Goal: Find specific page/section: Locate a particular part of the current website

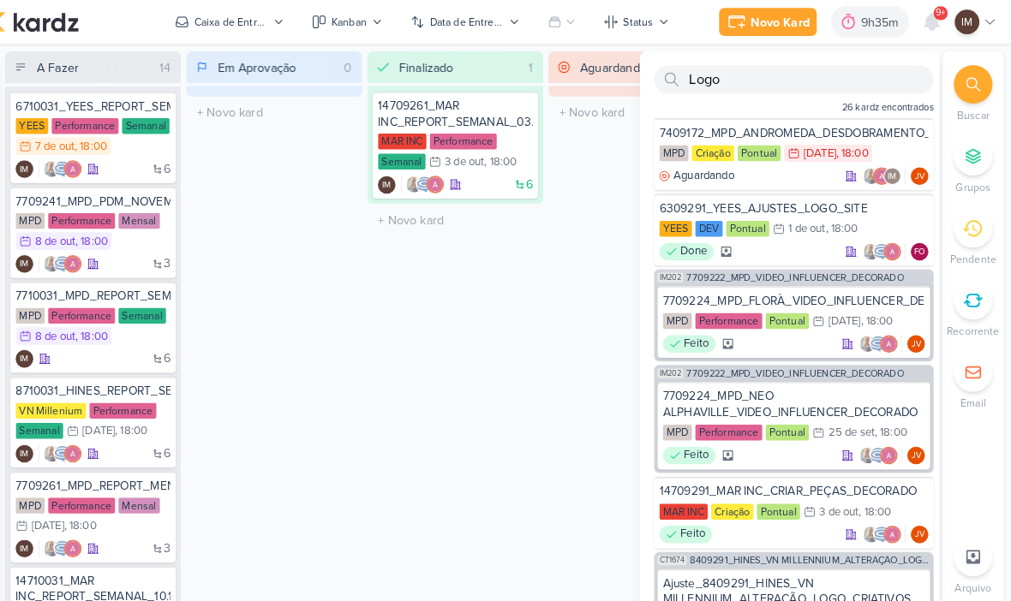
scroll to position [940, 0]
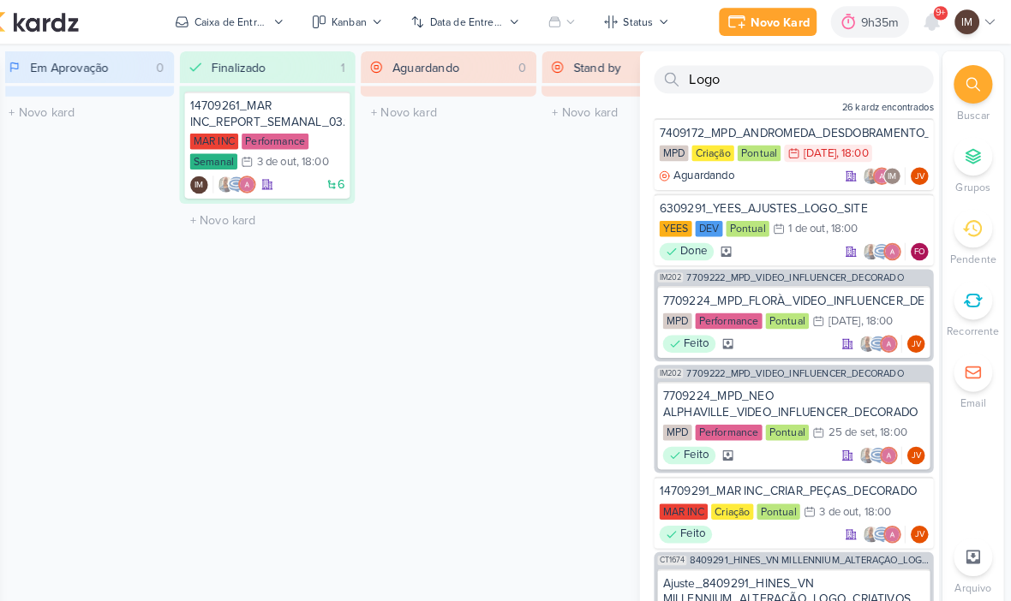
click at [827, 69] on input "Logo" at bounding box center [799, 76] width 272 height 27
click at [834, 70] on input "Logo" at bounding box center [799, 76] width 272 height 27
type input "L"
click at [689, 76] on input "text" at bounding box center [799, 76] width 272 height 27
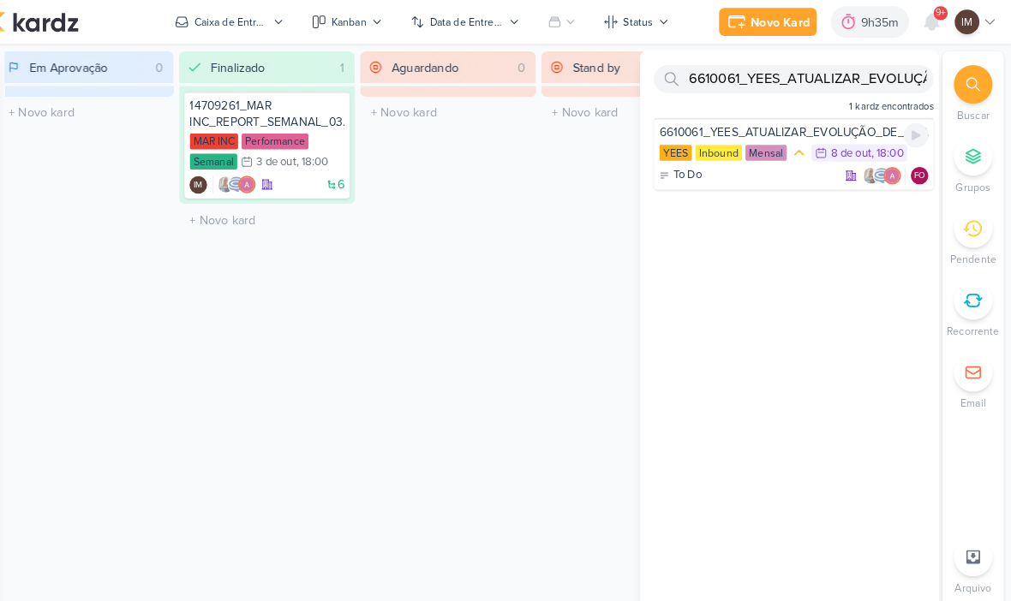
type input "6610061_YEES_ATUALIZAR_EVOLUÇÃO_DE_OBRAS_SETEMBRO_REGUA_EMAIL"
click at [776, 169] on div "To Do FO" at bounding box center [799, 171] width 262 height 17
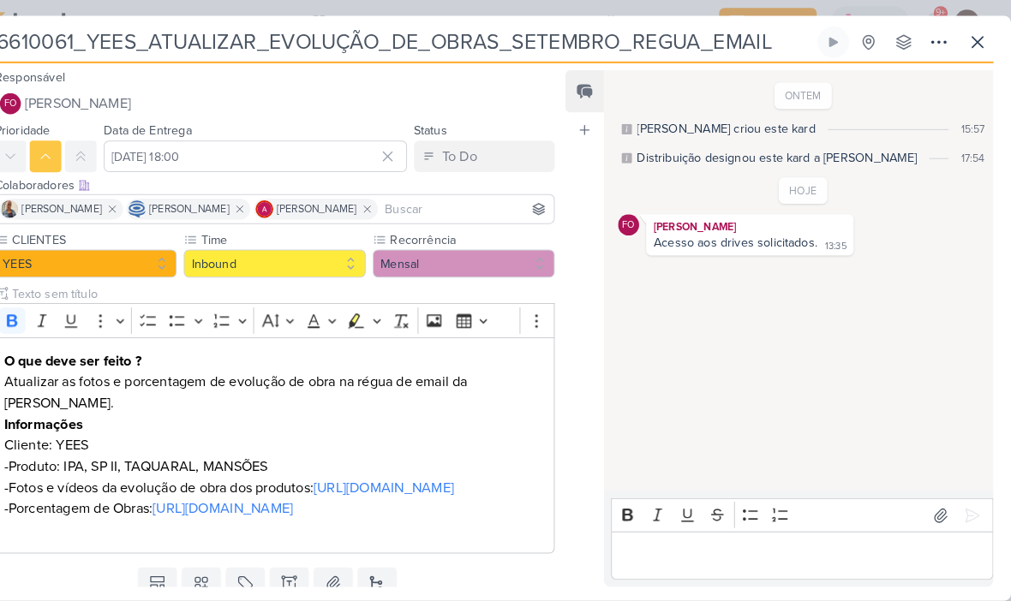
click at [719, 543] on p "Editor editing area: main" at bounding box center [807, 542] width 355 height 21
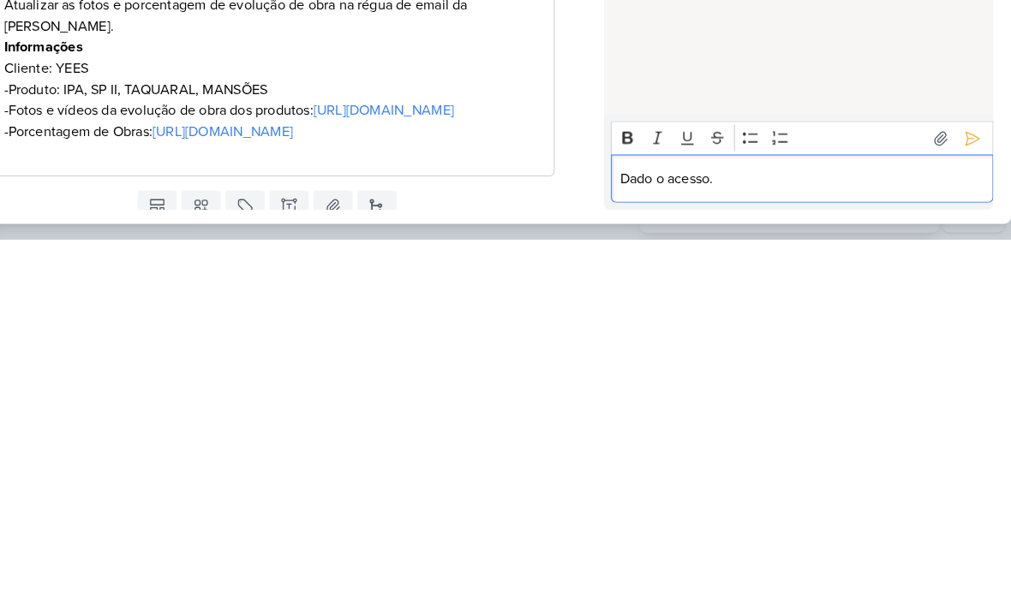
click at [967, 496] on icon at bounding box center [973, 502] width 13 height 13
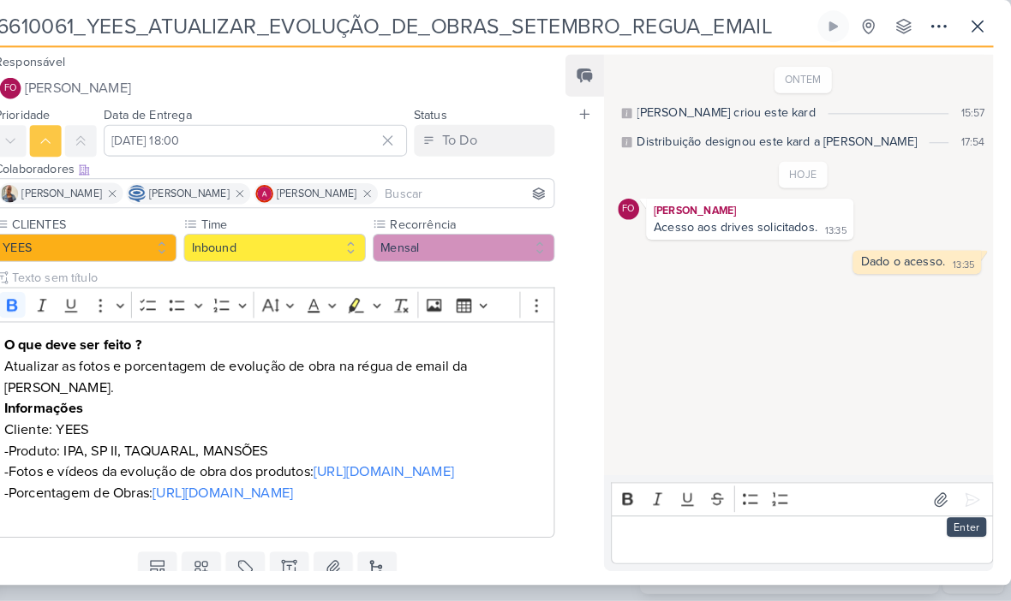
click at [968, 31] on icon at bounding box center [978, 41] width 21 height 21
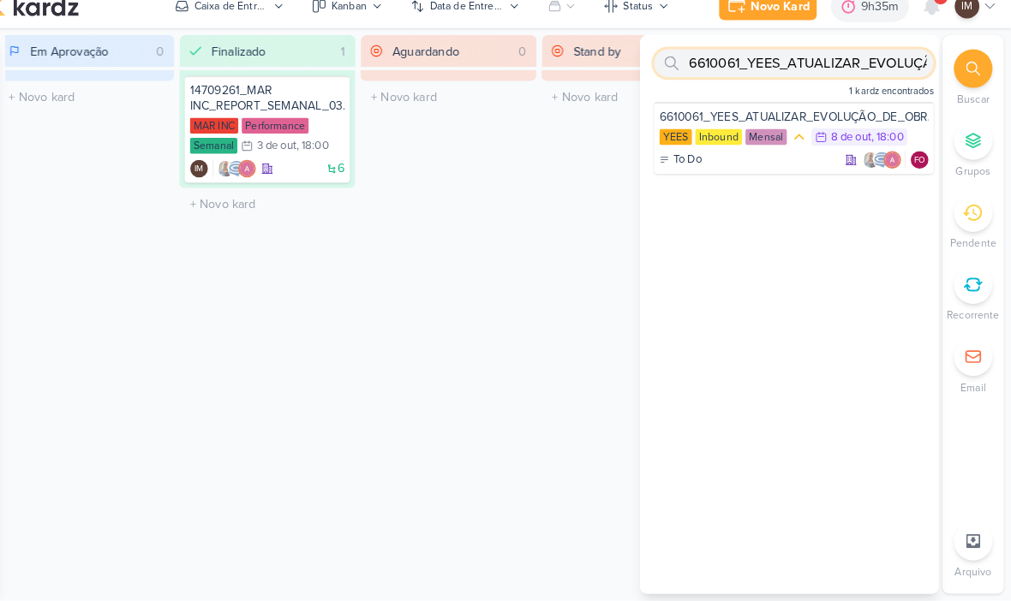
click at [824, 63] on input "6610061_YEES_ATUALIZAR_EVOLUÇÃO_DE_OBRAS_SETEMBRO_REGUA_EMAIL" at bounding box center [799, 76] width 272 height 27
click at [815, 63] on input "6610061_YEES_ATUALIZAR_EVOLUÇÃO_DE_OBRAS_SETEMBRO_REGUA_EMAIL" at bounding box center [799, 76] width 272 height 27
click at [810, 63] on input "6610061_YEES_ATUALIZAR_EVOLUÇÃO_DE_OBRAS_SETEMBRO_REGUA_EMAIL" at bounding box center [799, 76] width 272 height 27
click at [816, 63] on input "6610061_YEES_ATUALIZAR_EVOLUÇÃO_DE_OBRAS_SETEMBRO_REGUA_EMAIL" at bounding box center [799, 76] width 272 height 27
click at [701, 64] on input "text" at bounding box center [799, 76] width 272 height 27
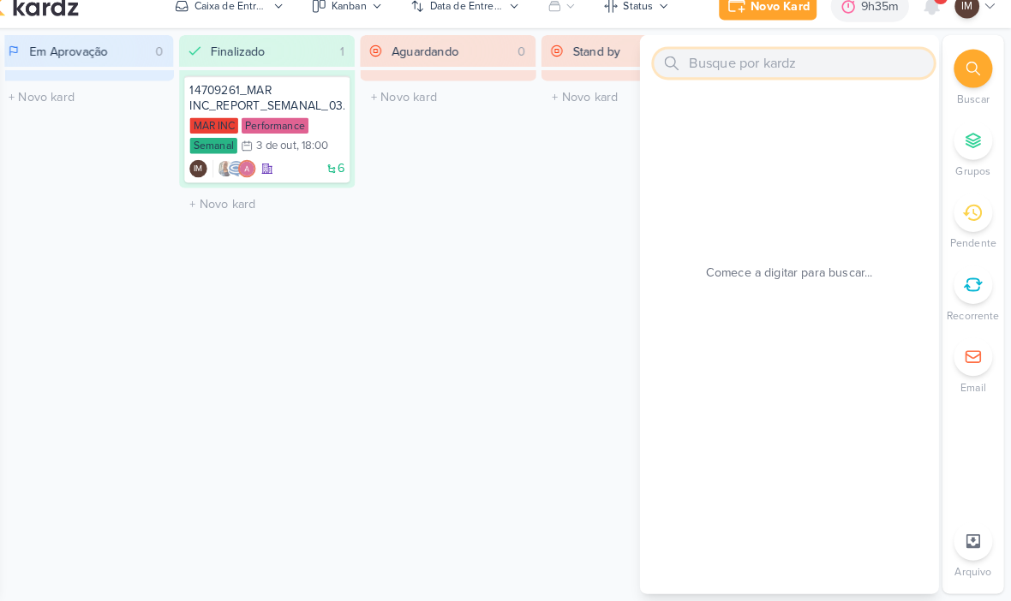
paste input "6310061_YEES_ATUALIZAR_EVOLUÇÃO_DE_OBRAS_SETEMBRO"
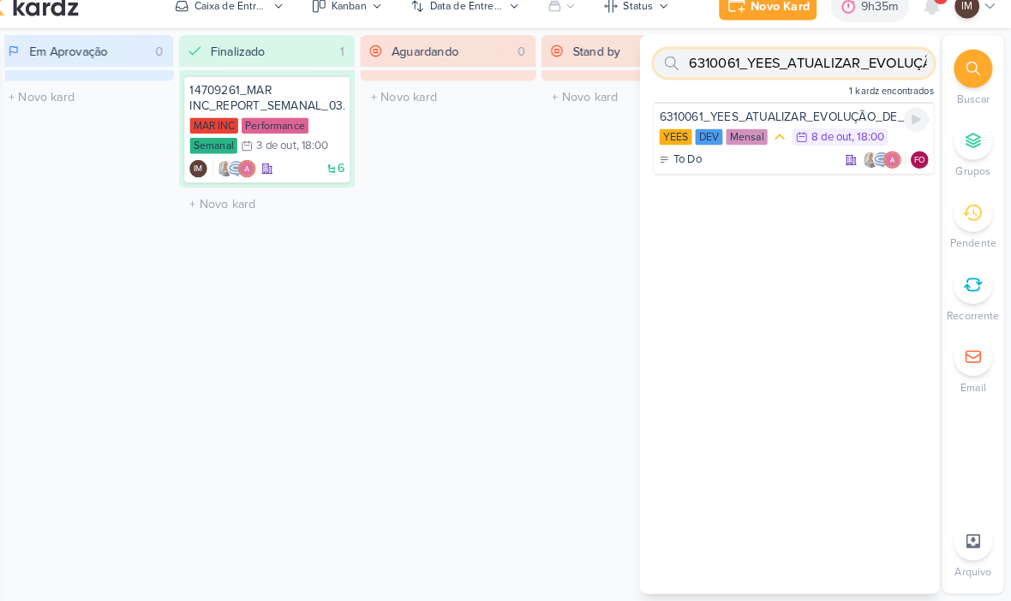
type input "6310061_YEES_ATUALIZAR_EVOLUÇÃO_DE_OBRAS_SETEMBRO"
click at [763, 163] on div "To Do FO" at bounding box center [799, 171] width 262 height 17
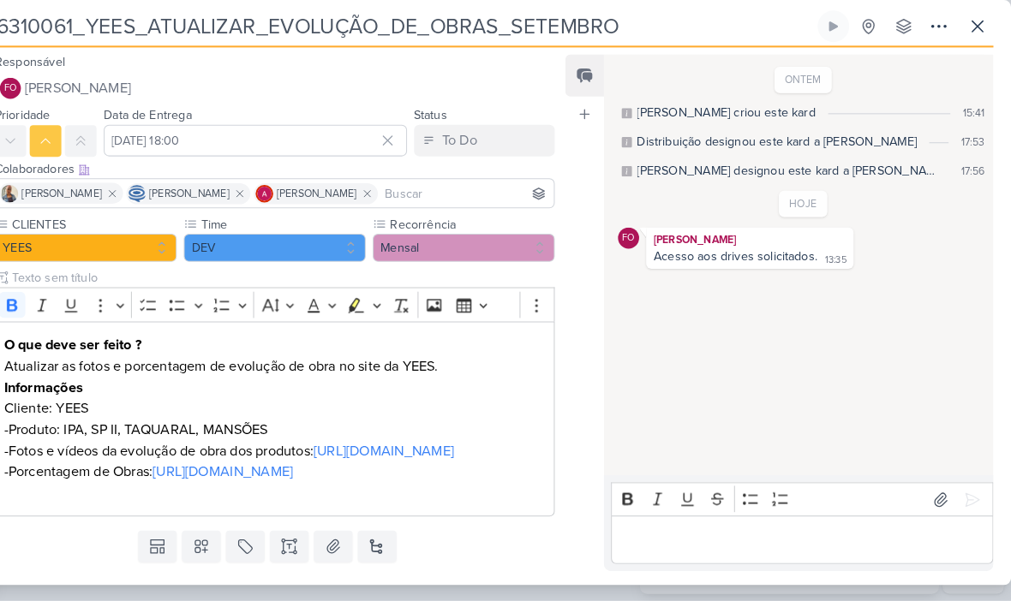
click at [673, 532] on p "Editor editing area: main" at bounding box center [807, 542] width 355 height 21
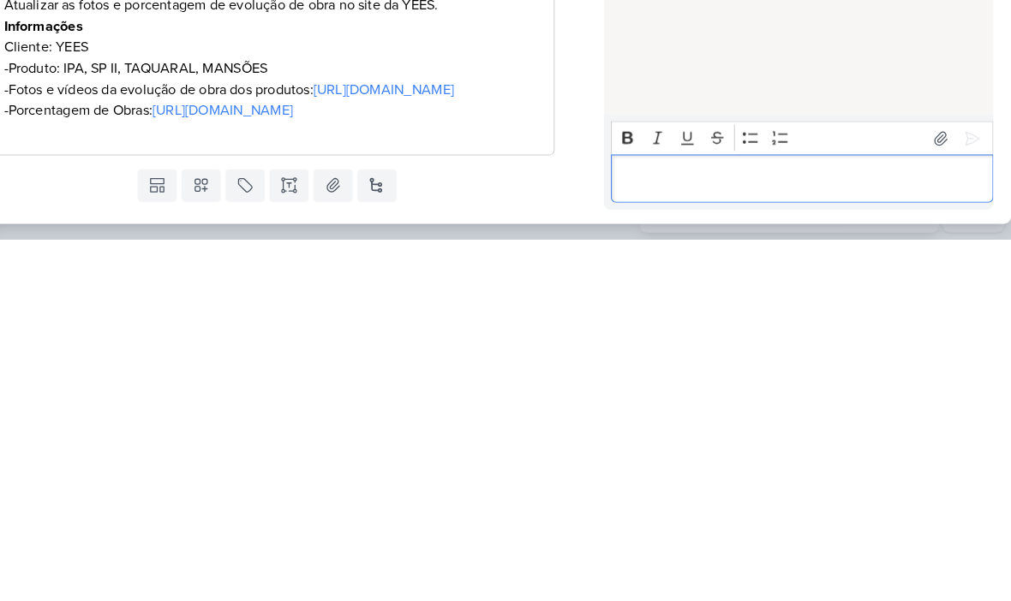
click at [632, 532] on p "Editor editing area: main" at bounding box center [807, 542] width 355 height 21
click at [964, 494] on icon at bounding box center [972, 502] width 17 height 17
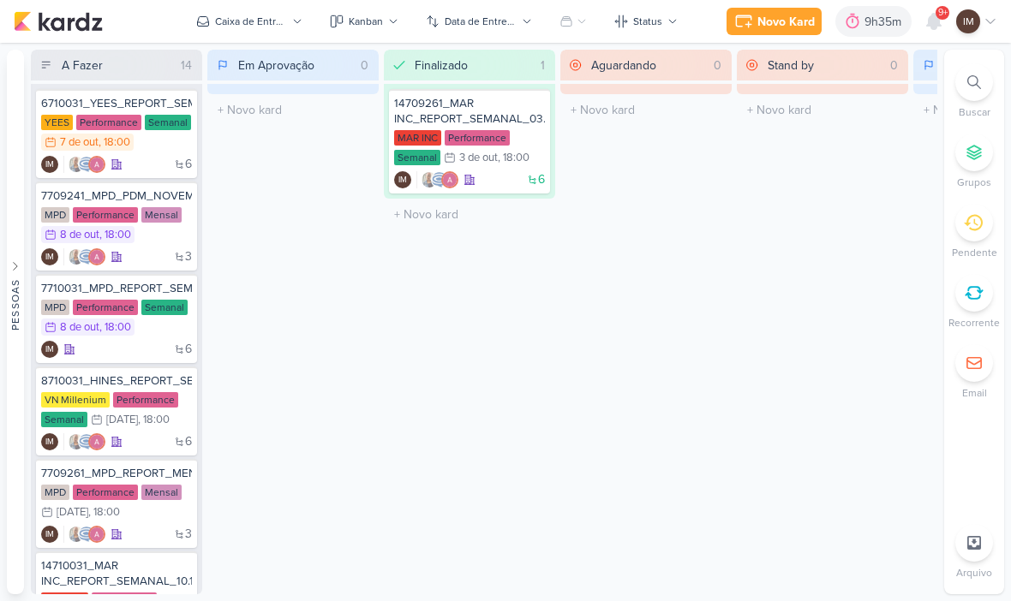
scroll to position [0, 26]
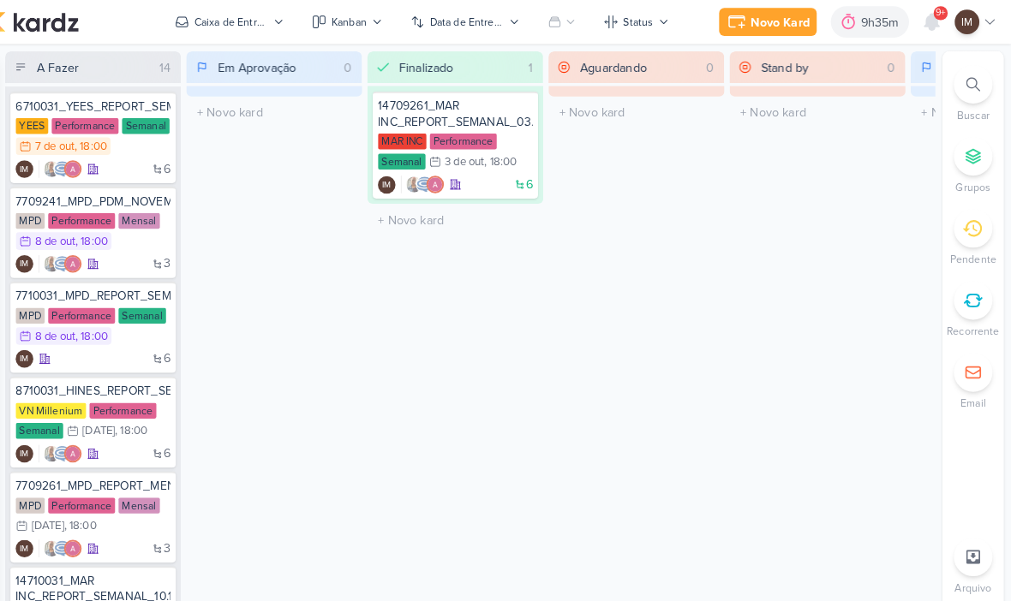
click at [918, 28] on div at bounding box center [933, 21] width 31 height 31
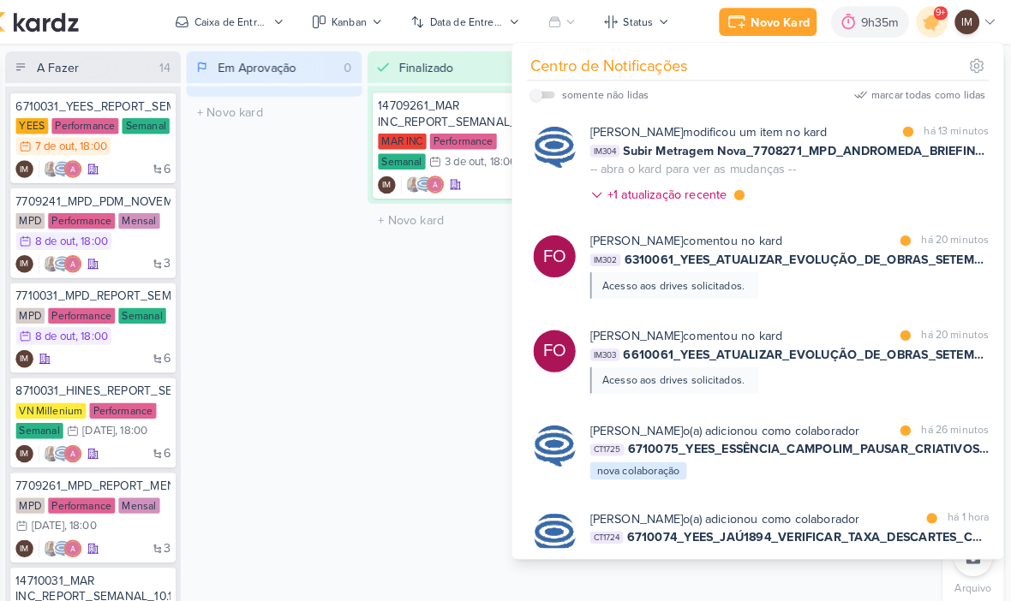
click at [858, 285] on div "Fabio Oliveira comentou no kard marcar como lida há 20 minutos IM302 6310061_YE…" at bounding box center [794, 258] width 389 height 65
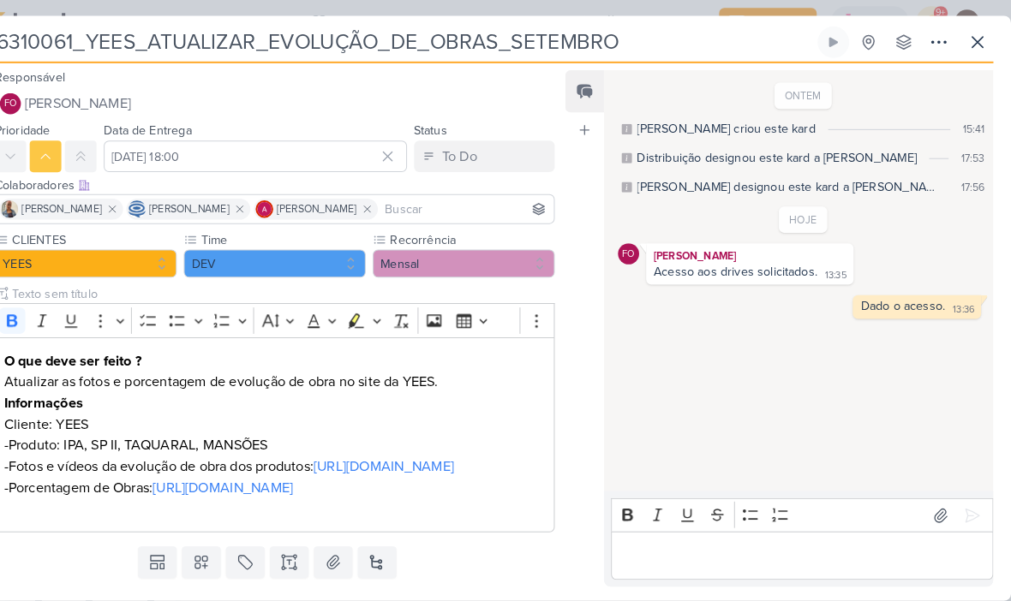
click at [403, 463] on link "[URL][DOMAIN_NAME]" at bounding box center [399, 454] width 137 height 17
click at [963, 39] on button at bounding box center [978, 41] width 31 height 31
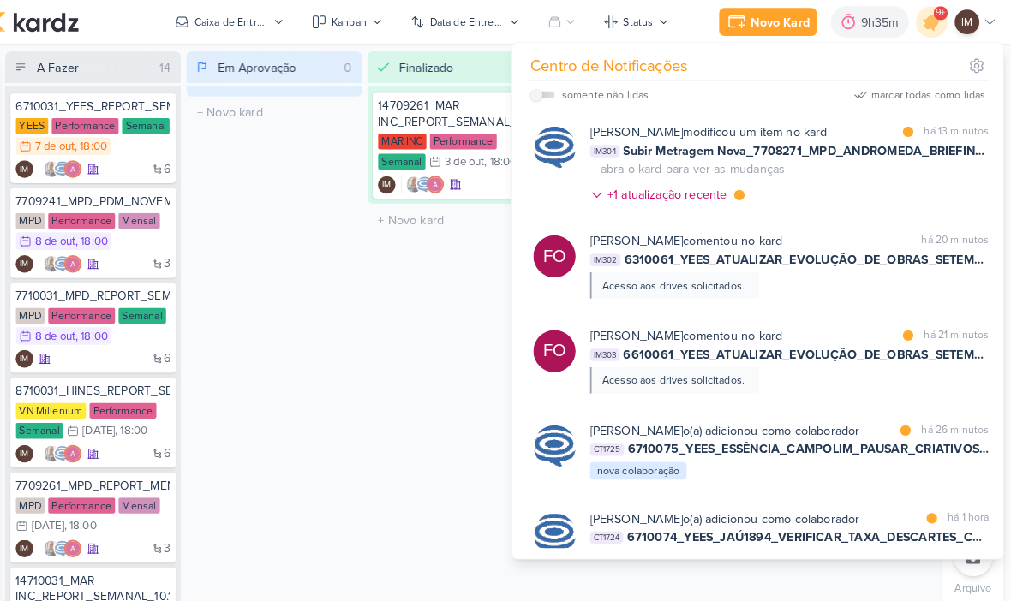
click at [815, 373] on div "Fabio Oliveira comentou no kard marcar como lida há 21 minutos IM303 6610061_YE…" at bounding box center [794, 351] width 389 height 65
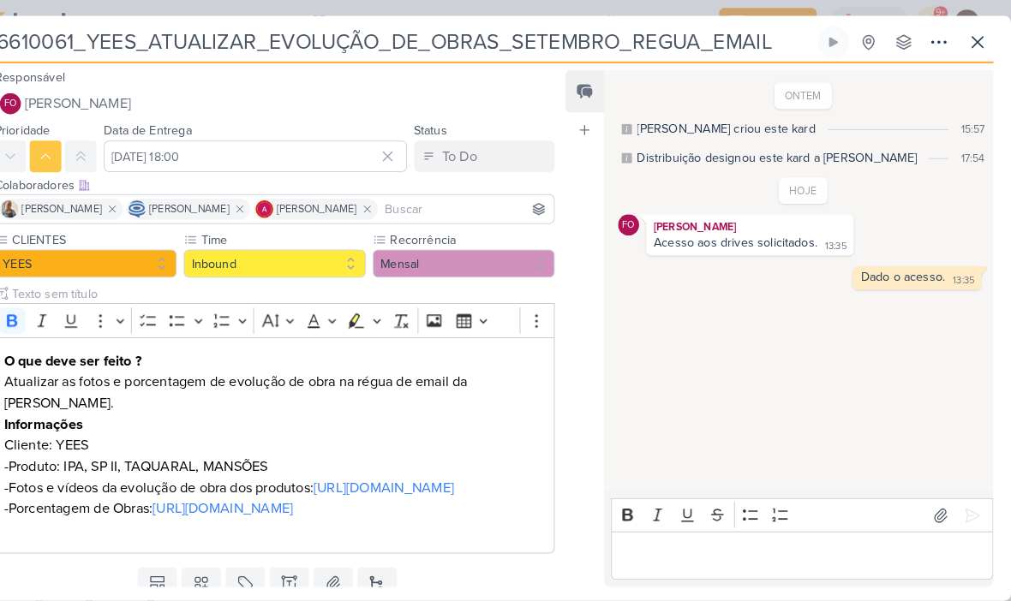
click at [968, 32] on icon at bounding box center [978, 41] width 21 height 21
